Goal: Task Accomplishment & Management: Complete application form

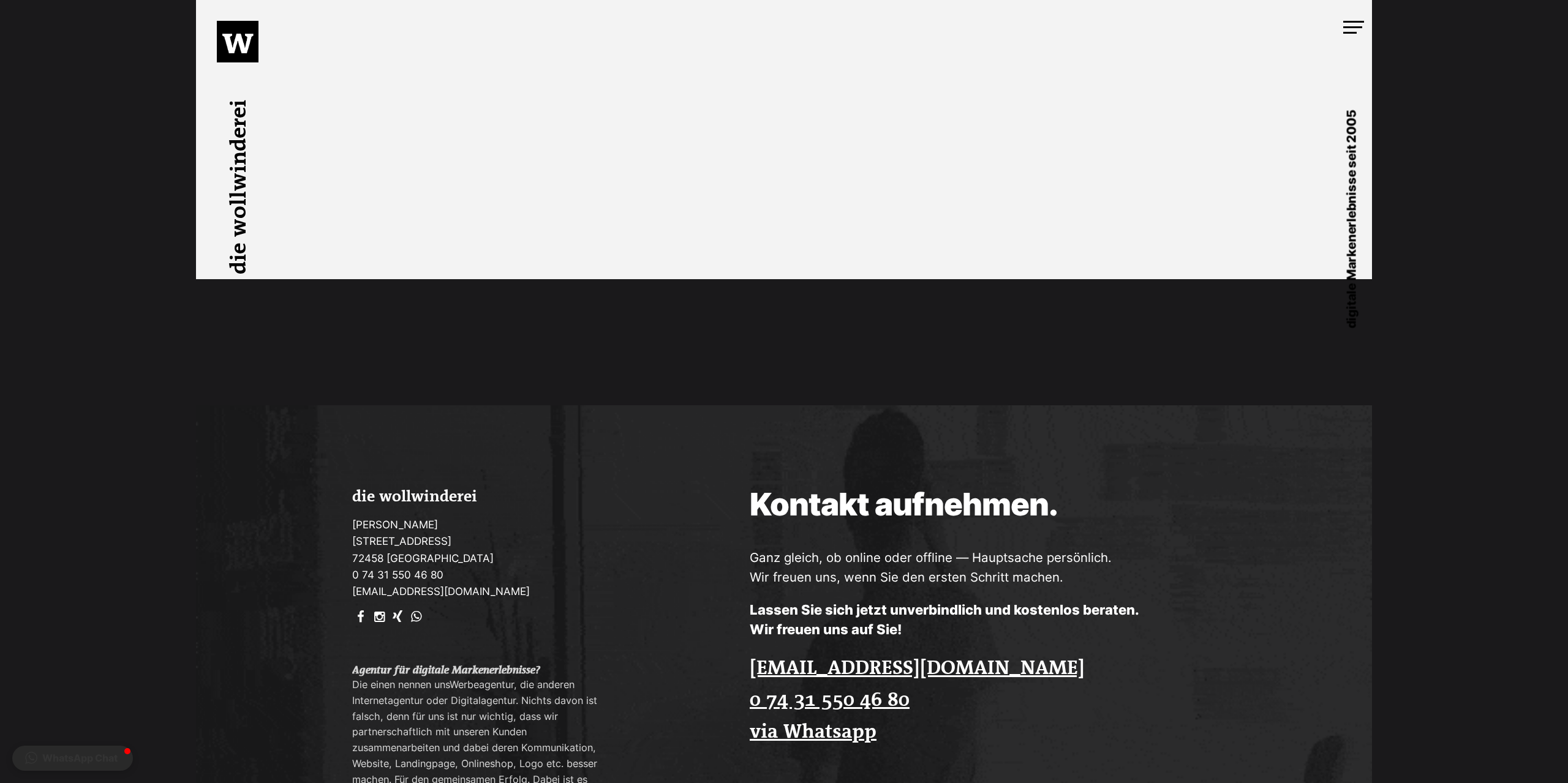
scroll to position [3607, 0]
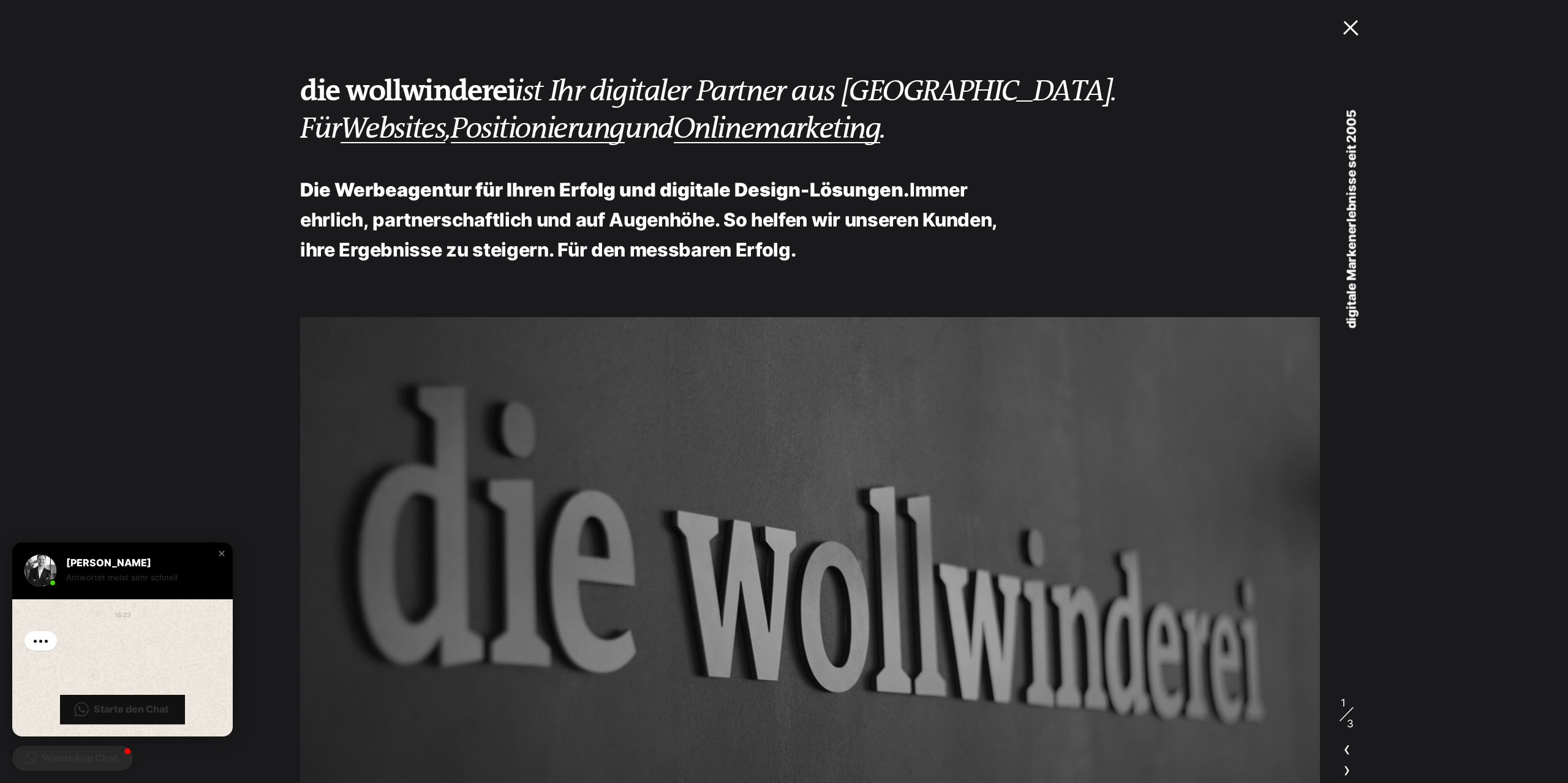
click at [1361, 39] on link "MENU" at bounding box center [1340, 27] width 63 height 55
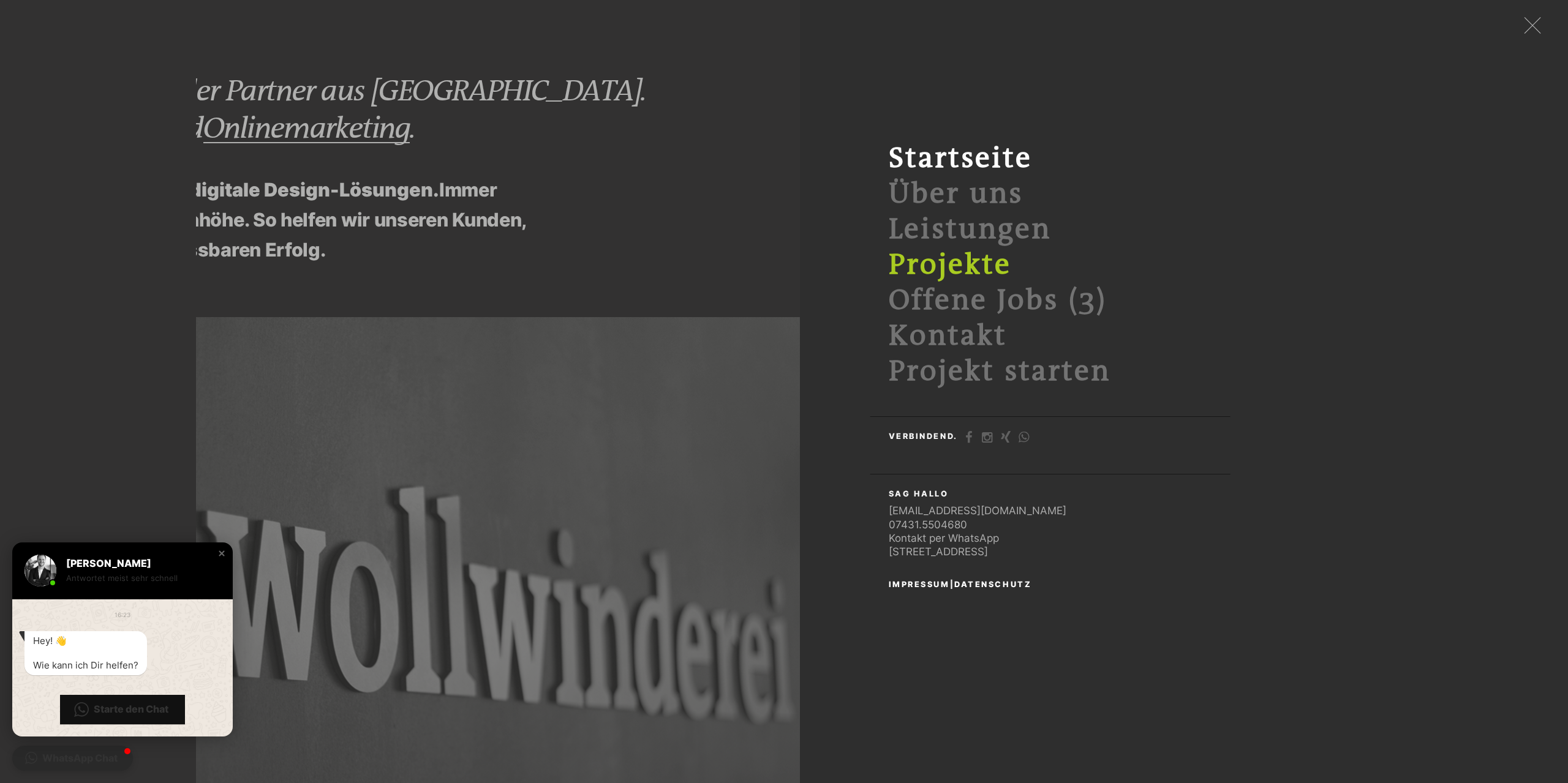
click at [965, 278] on link "Projekte" at bounding box center [950, 265] width 123 height 33
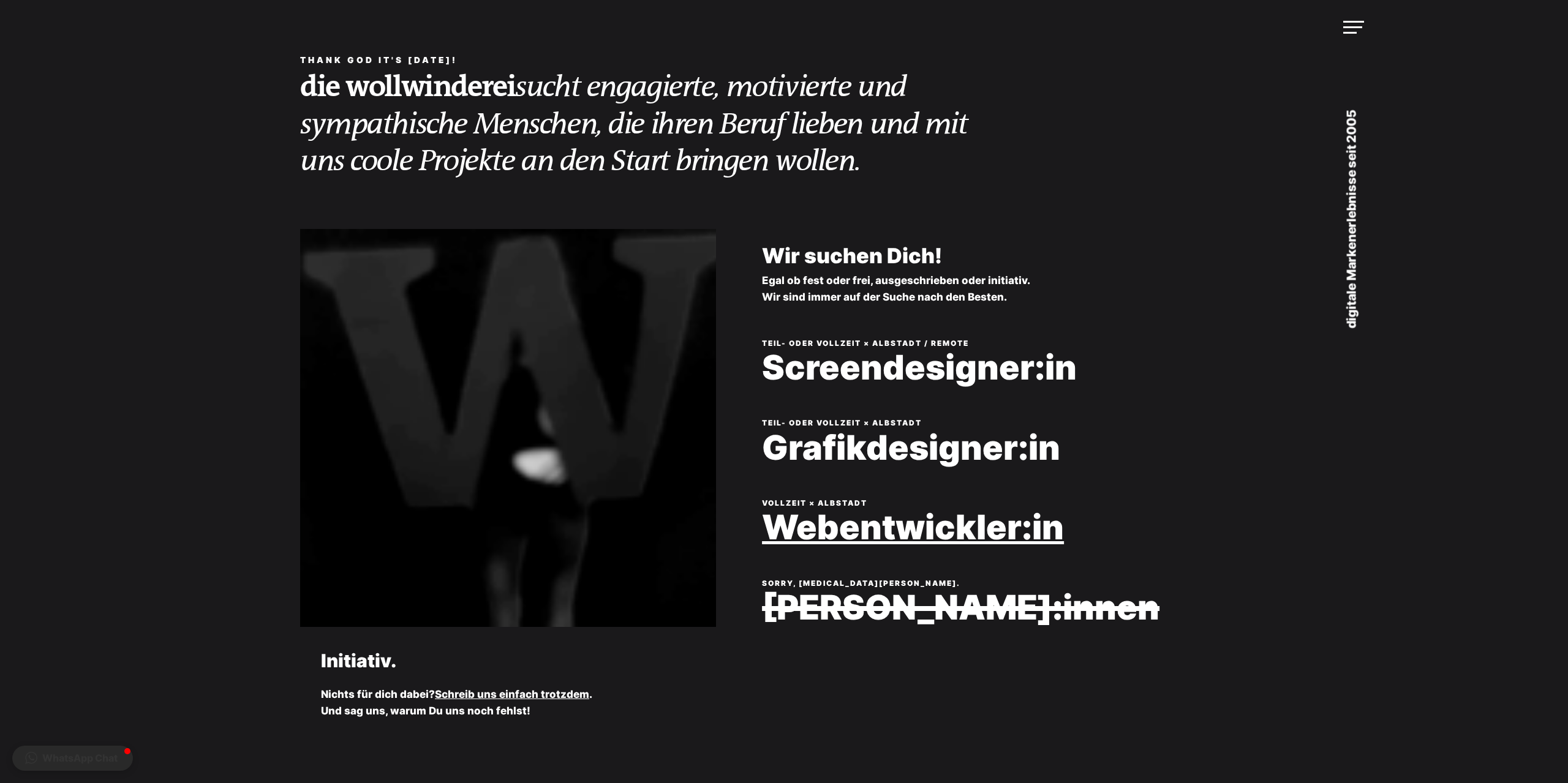
click at [904, 531] on link "Webentwickler:in" at bounding box center [1024, 527] width 525 height 37
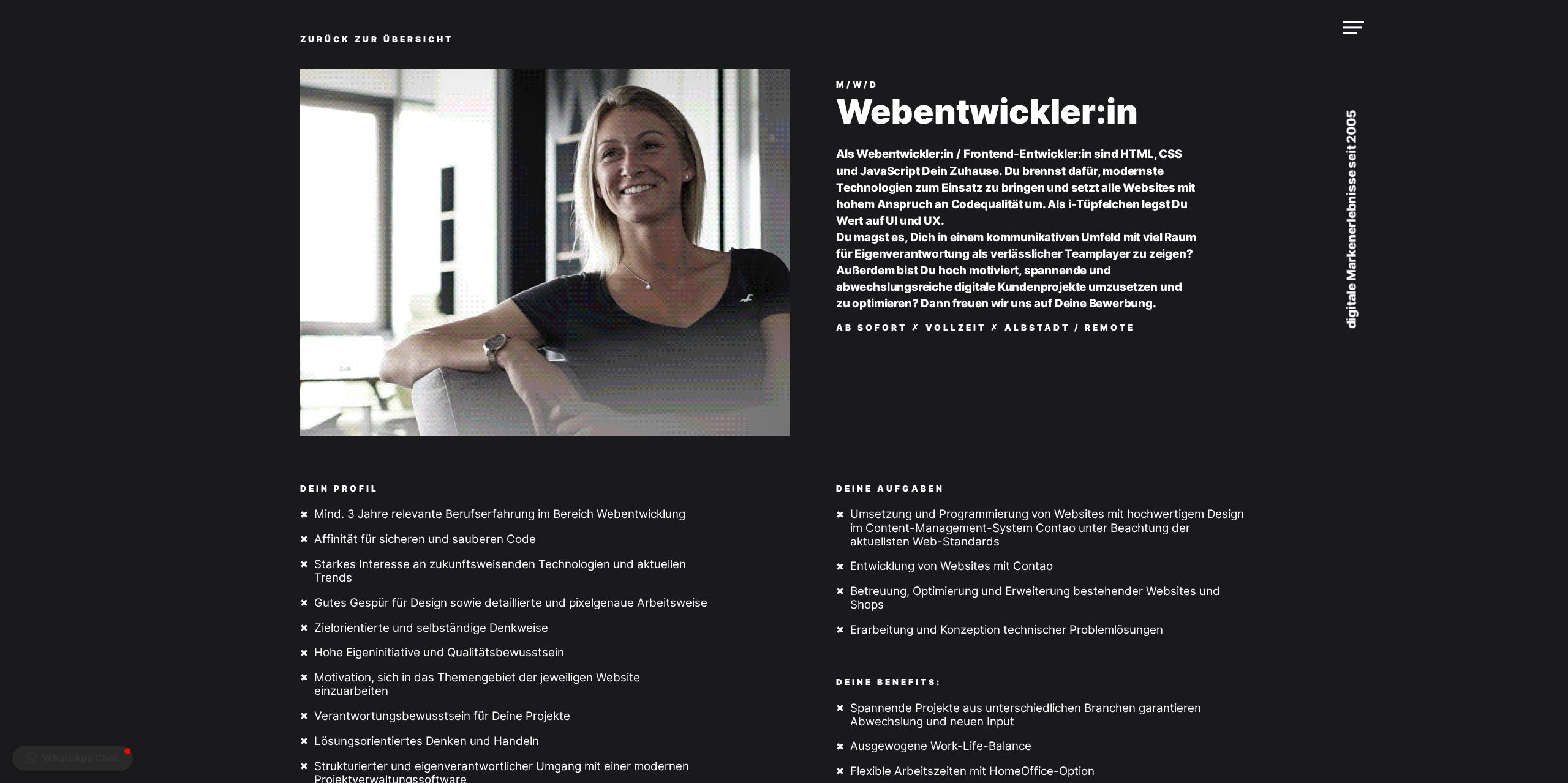
scroll to position [125, 0]
